Goal: Information Seeking & Learning: Find specific fact

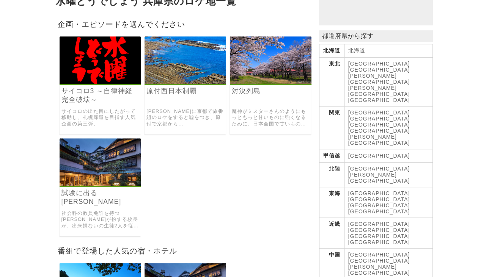
scroll to position [79, 0]
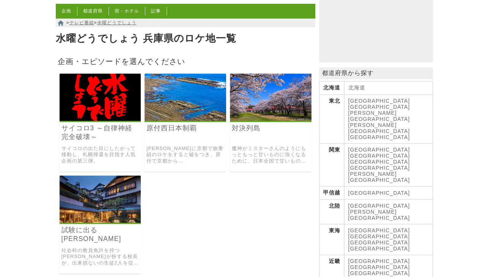
click at [88, 119] on img at bounding box center [101, 97] width 82 height 47
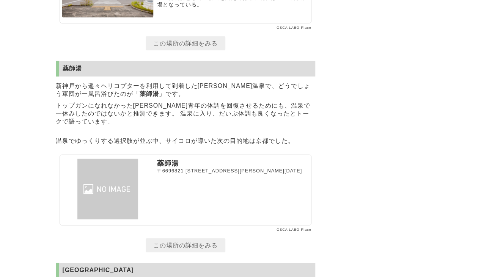
scroll to position [895, 0]
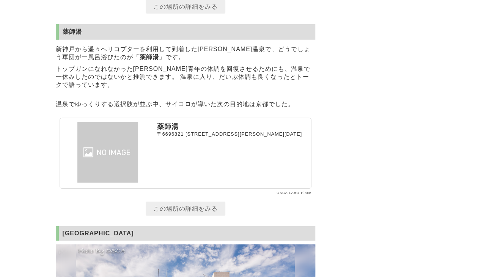
click at [163, 131] on p "薬師湯" at bounding box center [233, 126] width 152 height 9
drag, startPoint x: 162, startPoint y: 137, endPoint x: 182, endPoint y: 136, distance: 20.5
click at [182, 136] on section "薬師湯 [STREET_ADDRESS][PERSON_NAME][DATE]" at bounding box center [186, 153] width 252 height 71
copy p "薬師湯"
drag, startPoint x: 108, startPoint y: 72, endPoint x: 192, endPoint y: 74, distance: 84.2
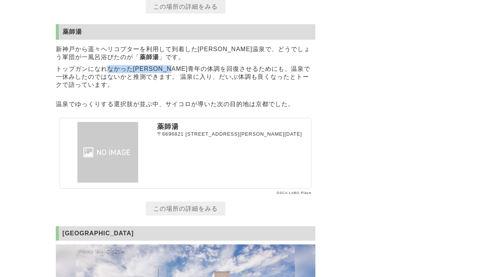
click at [192, 74] on p "トップガンになれなかった[PERSON_NAME]青年の体調を回復させるためにも、温泉で一休みしたのではないかと推測できます。 温泉に入り、だいぶ体調も良くな…" at bounding box center [185, 77] width 259 height 28
drag, startPoint x: 192, startPoint y: 74, endPoint x: 211, endPoint y: 96, distance: 28.8
click at [237, 91] on p "トップガンになれなかった[PERSON_NAME]青年の体調を回復させるためにも、温泉で一休みしたのではないかと推測できます。 温泉に入り、だいぶ体調も良くな…" at bounding box center [185, 77] width 259 height 28
